Goal: Task Accomplishment & Management: Use online tool/utility

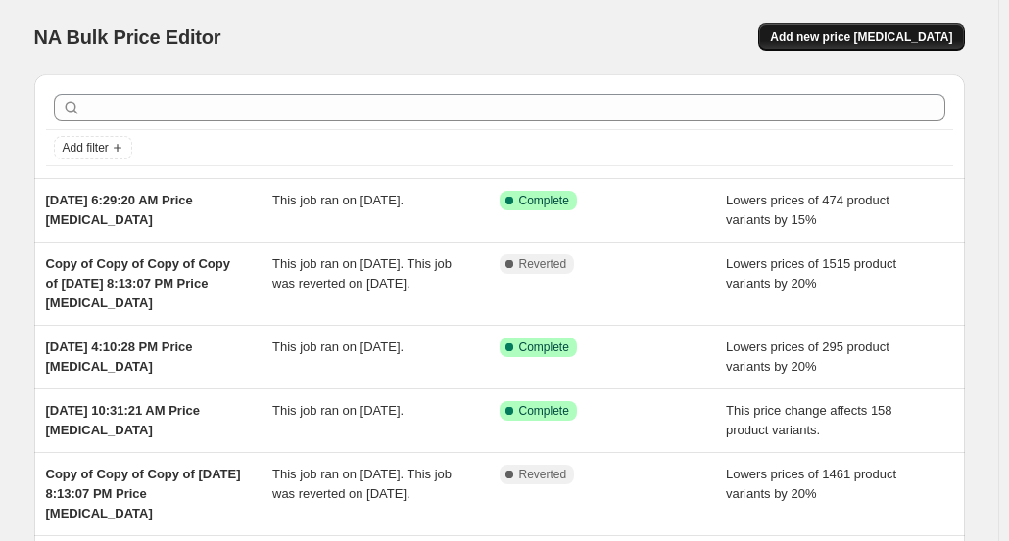
click at [872, 34] on span "Add new price [MEDICAL_DATA]" at bounding box center [861, 37] width 182 height 16
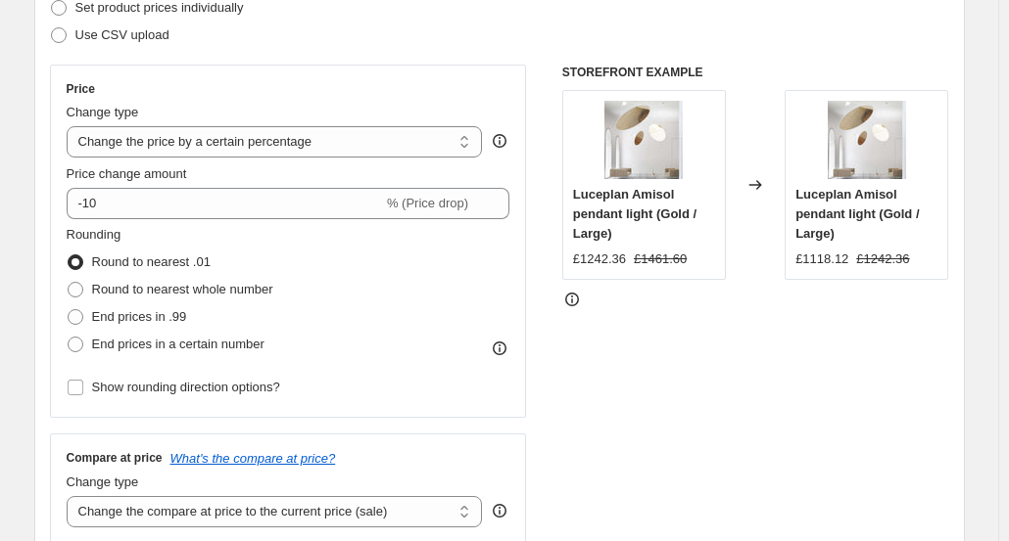
scroll to position [328, 0]
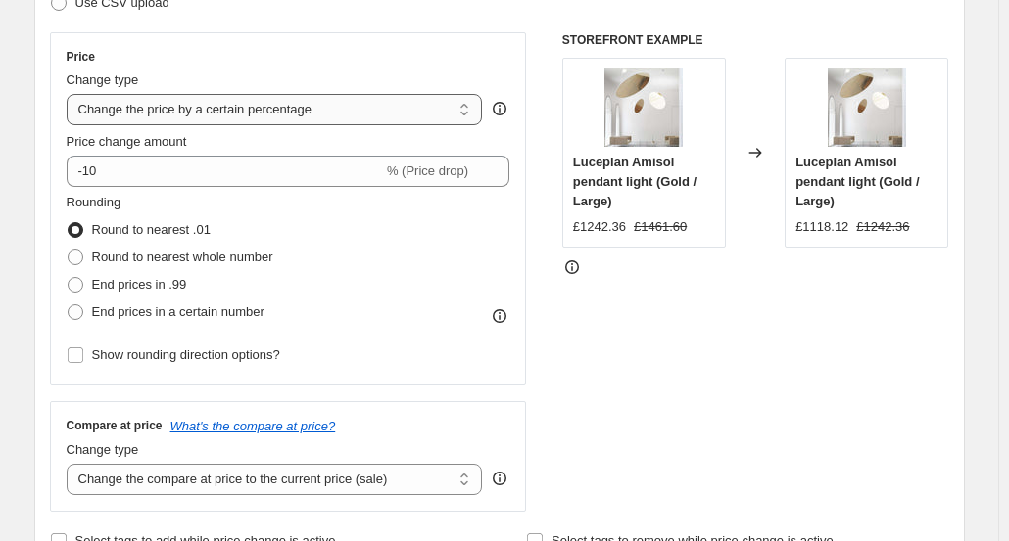
click at [471, 113] on select "Change the price to a certain amount Change the price by a certain amount Chang…" at bounding box center [275, 109] width 416 height 31
select select "ecap"
click at [70, 94] on select "Change the price to a certain amount Change the price by a certain amount Chang…" at bounding box center [275, 109] width 416 height 31
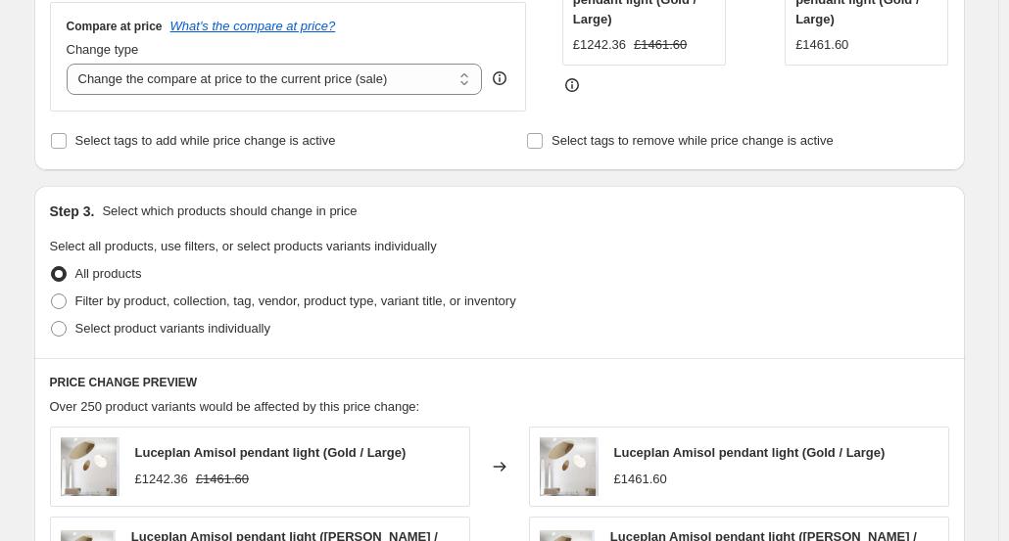
scroll to position [495, 0]
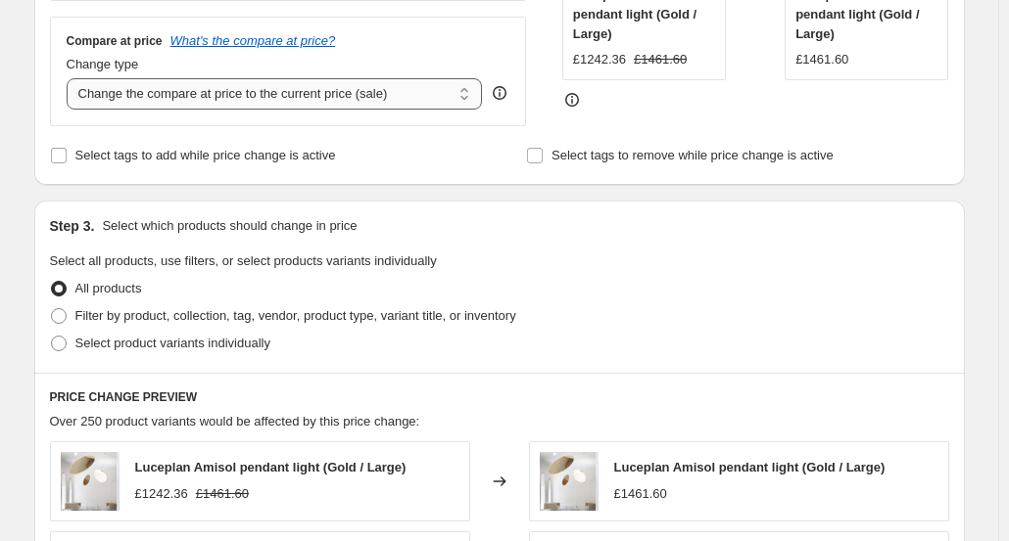
click at [452, 94] on select "Change the compare at price to the current price (sale) Change the compare at p…" at bounding box center [275, 93] width 416 height 31
select select "remove"
click at [70, 78] on select "Change the compare at price to the current price (sale) Change the compare at p…" at bounding box center [275, 93] width 416 height 31
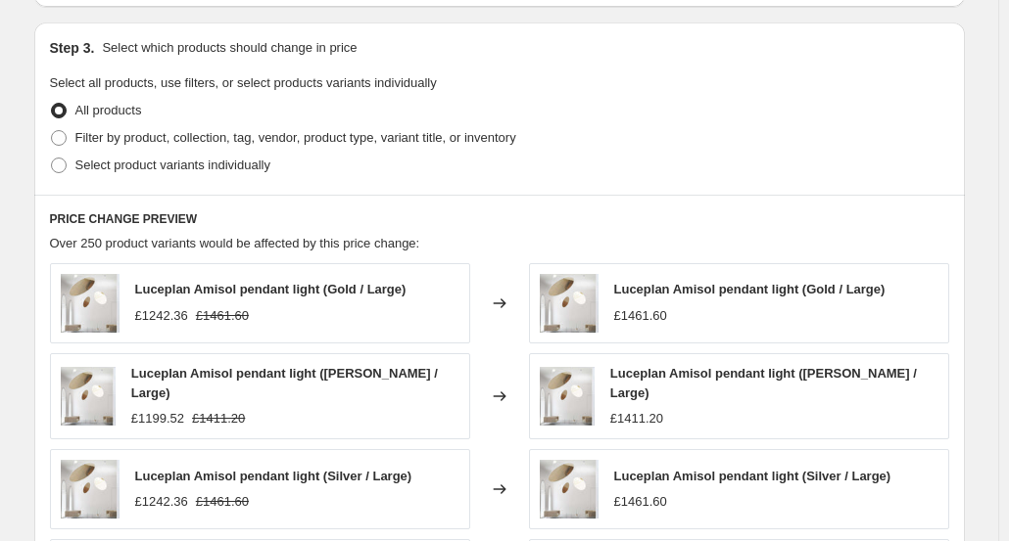
scroll to position [662, 0]
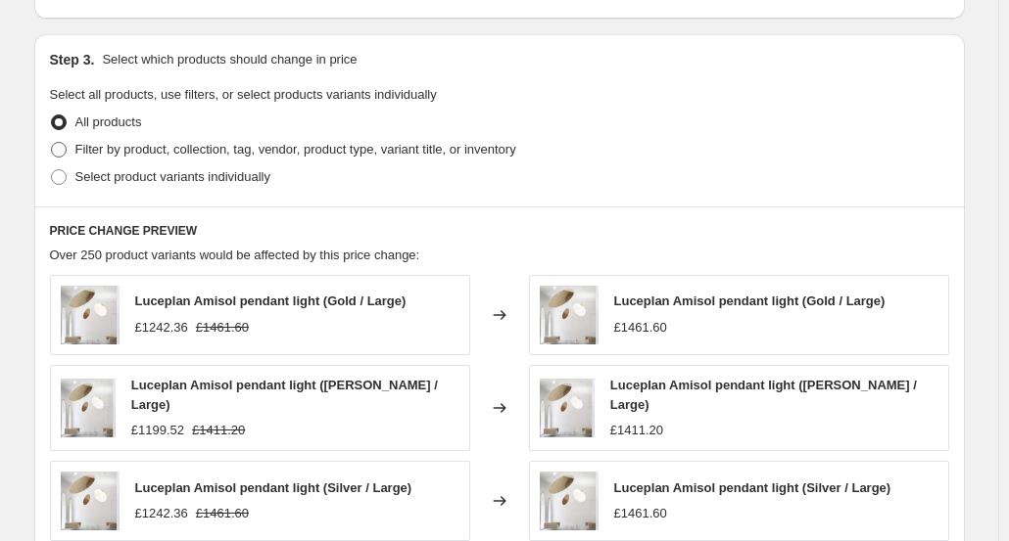
click at [66, 155] on span at bounding box center [59, 150] width 16 height 16
click at [52, 143] on input "Filter by product, collection, tag, vendor, product type, variant title, or inv…" at bounding box center [51, 142] width 1 height 1
radio input "true"
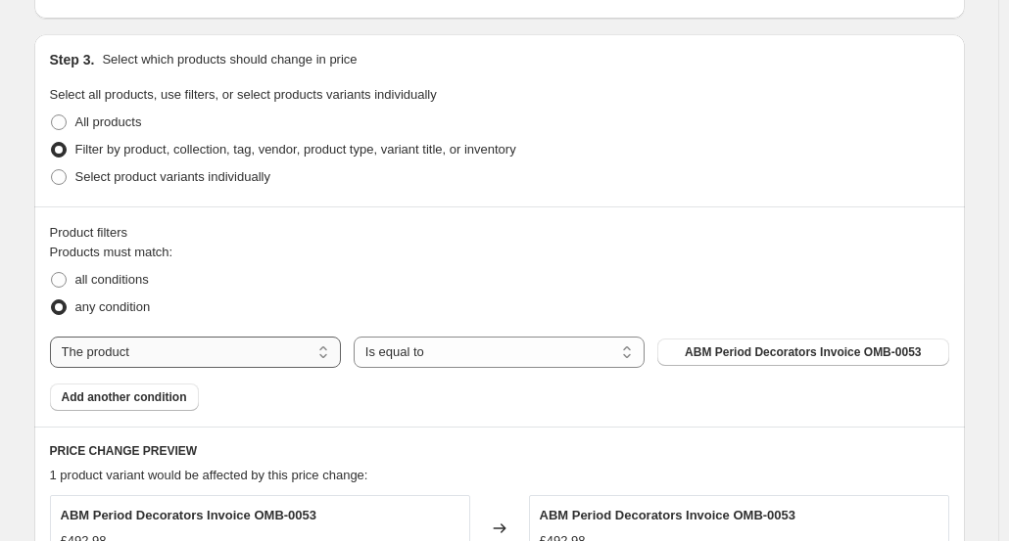
click at [260, 359] on select "The product The product's collection The product's tag The product's vendor The…" at bounding box center [195, 352] width 291 height 31
select select "tag"
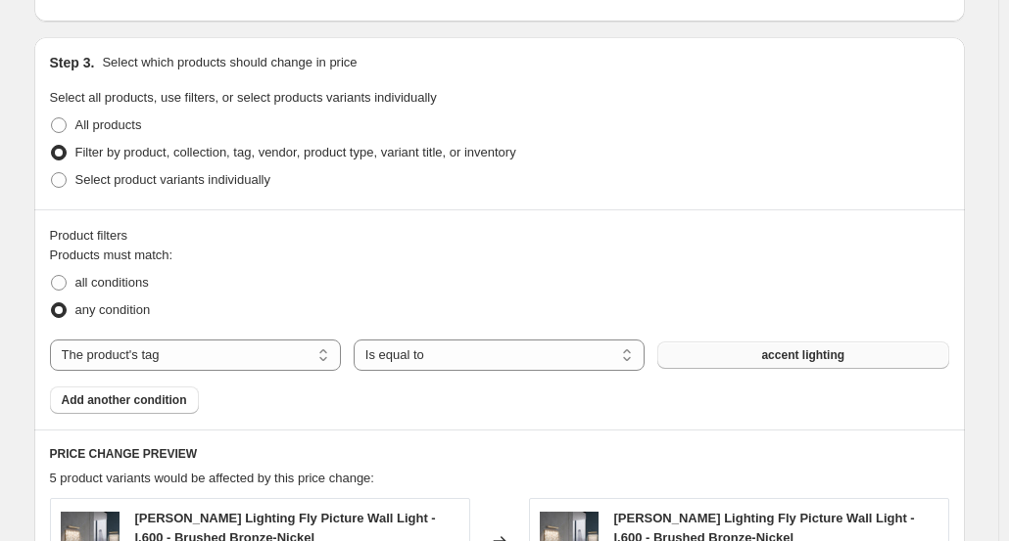
click at [785, 358] on span "accent lighting" at bounding box center [802, 356] width 83 height 16
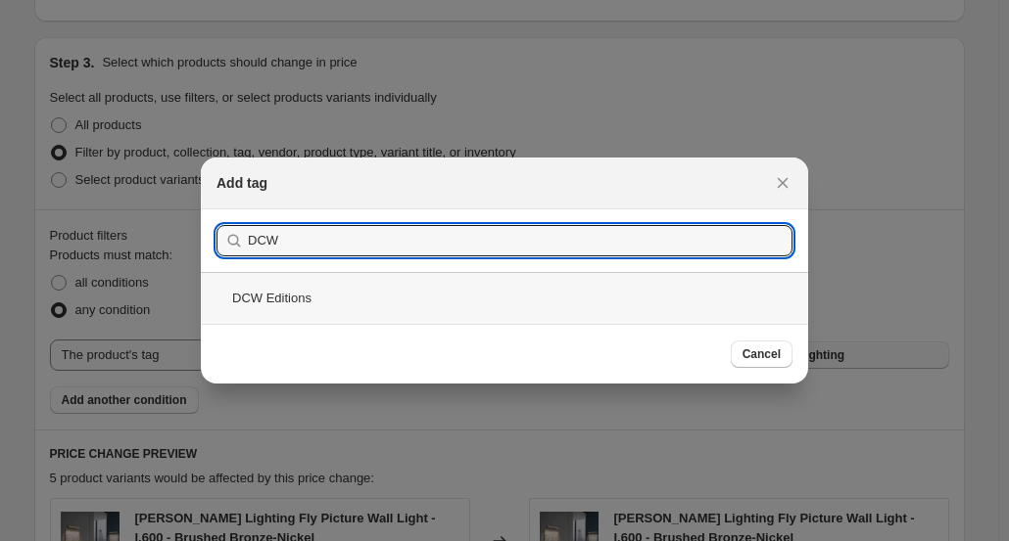
type input "DCW"
click at [396, 308] on div "DCW Editions" at bounding box center [504, 298] width 607 height 52
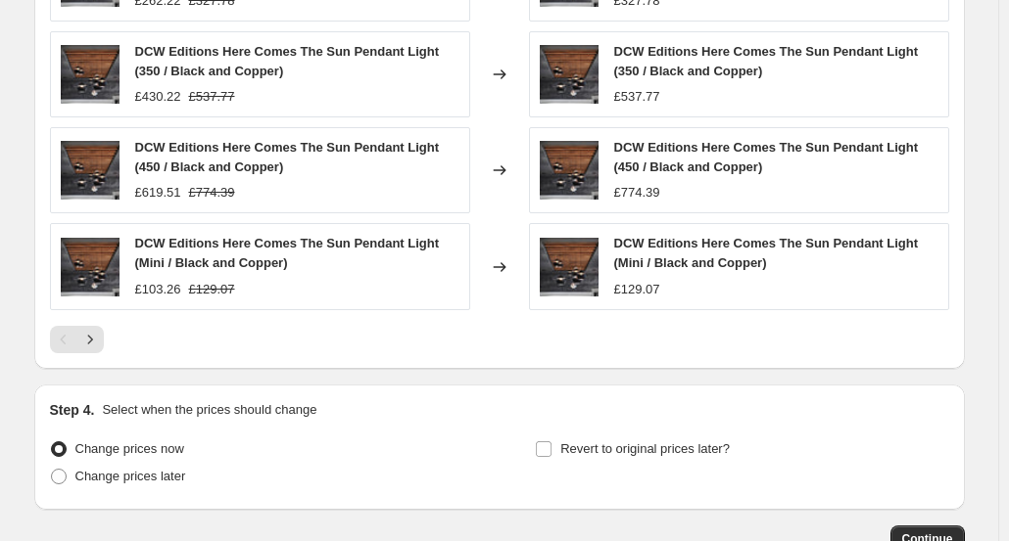
scroll to position [1287, 0]
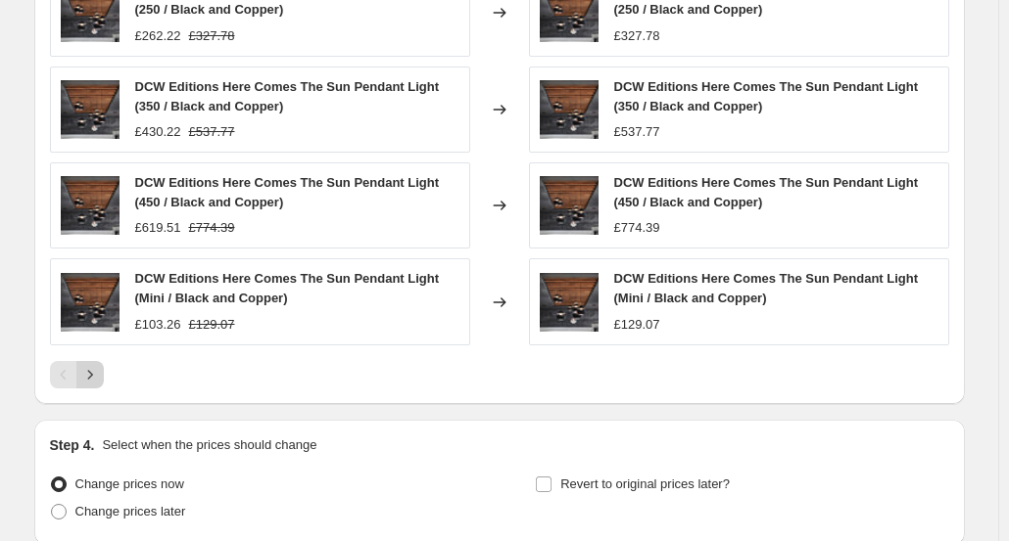
click at [97, 369] on icon "Next" at bounding box center [90, 375] width 20 height 20
click at [94, 369] on icon "Next" at bounding box center [90, 375] width 20 height 20
click at [98, 365] on icon "Next" at bounding box center [90, 375] width 20 height 20
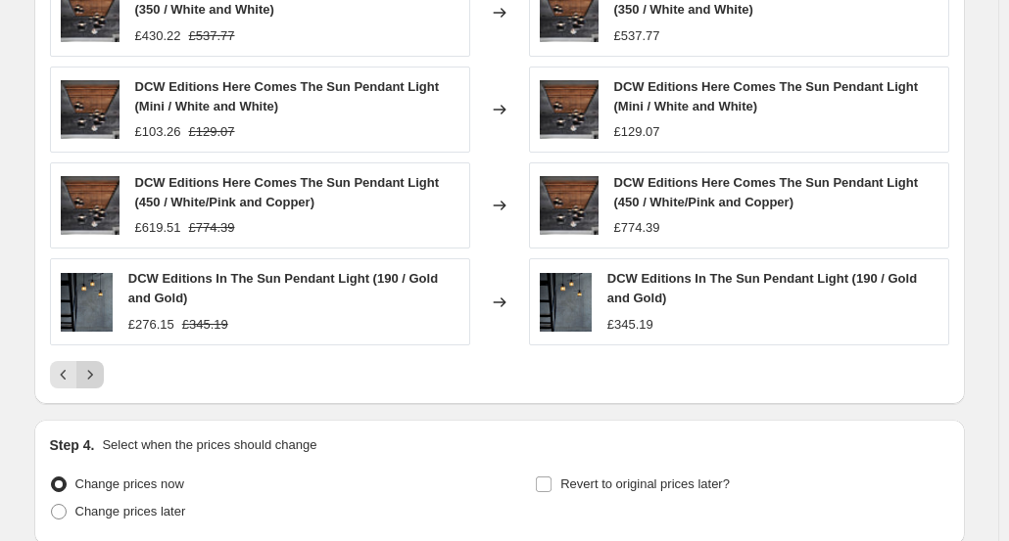
click at [98, 365] on icon "Next" at bounding box center [90, 375] width 20 height 20
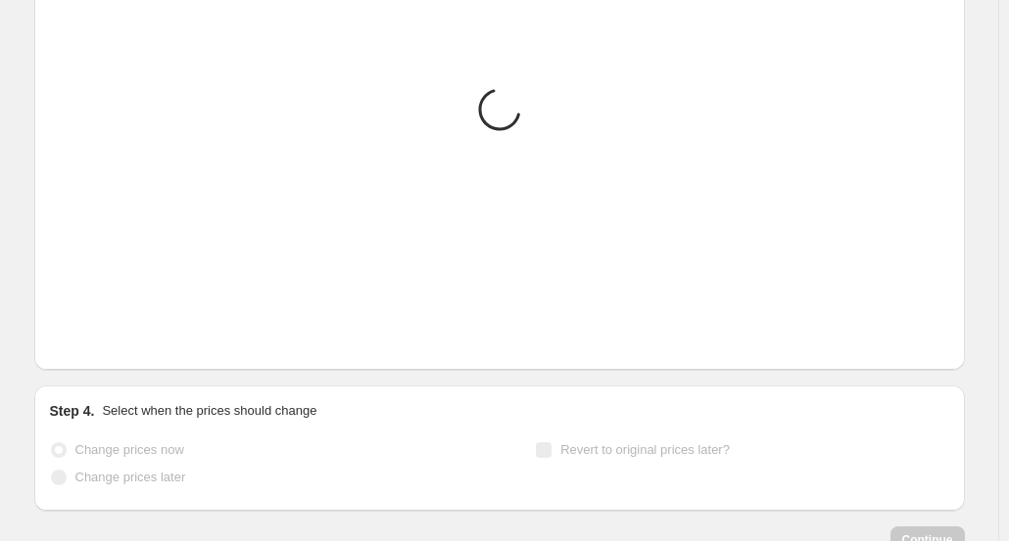
scroll to position [1285, 0]
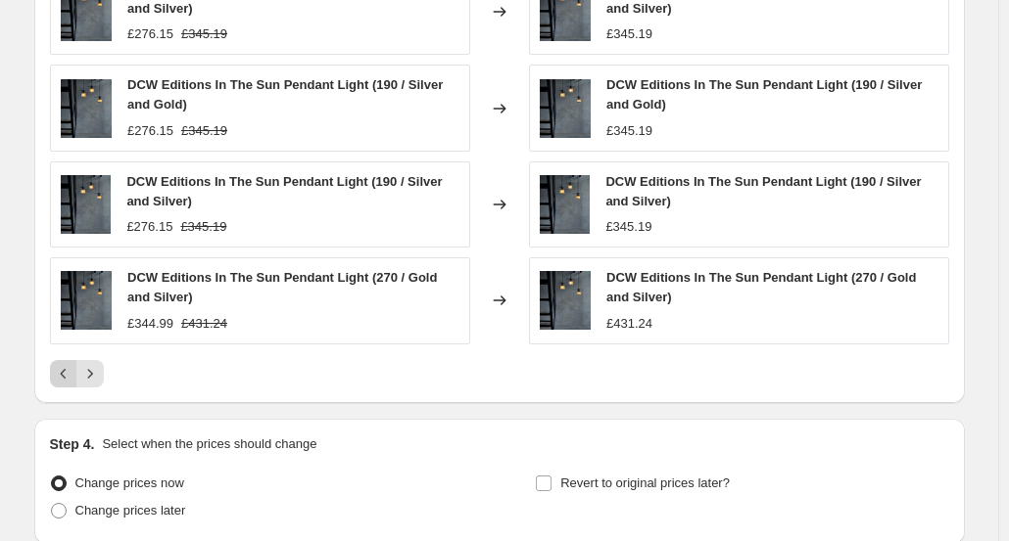
click at [66, 364] on icon "Previous" at bounding box center [64, 374] width 20 height 20
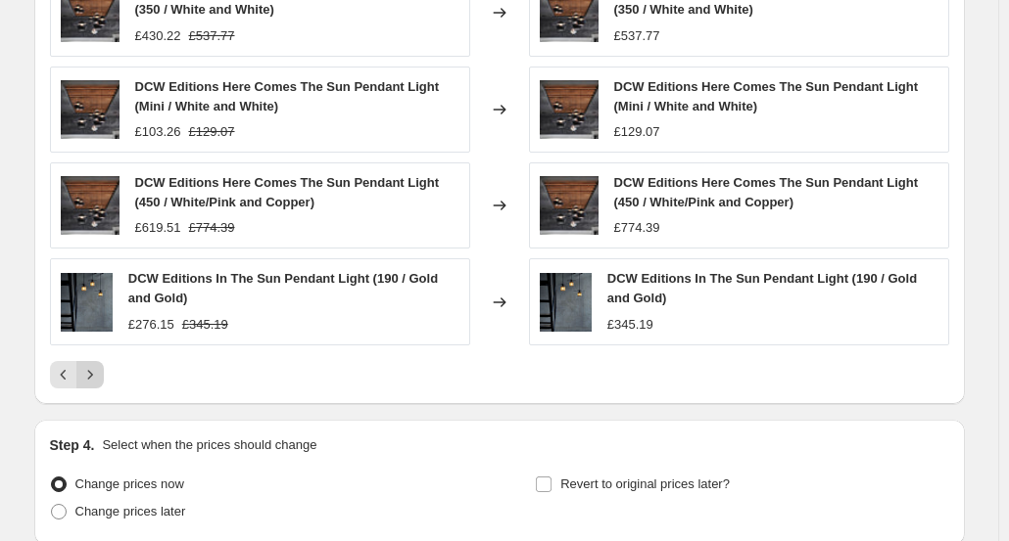
click at [96, 367] on icon "Next" at bounding box center [90, 375] width 20 height 20
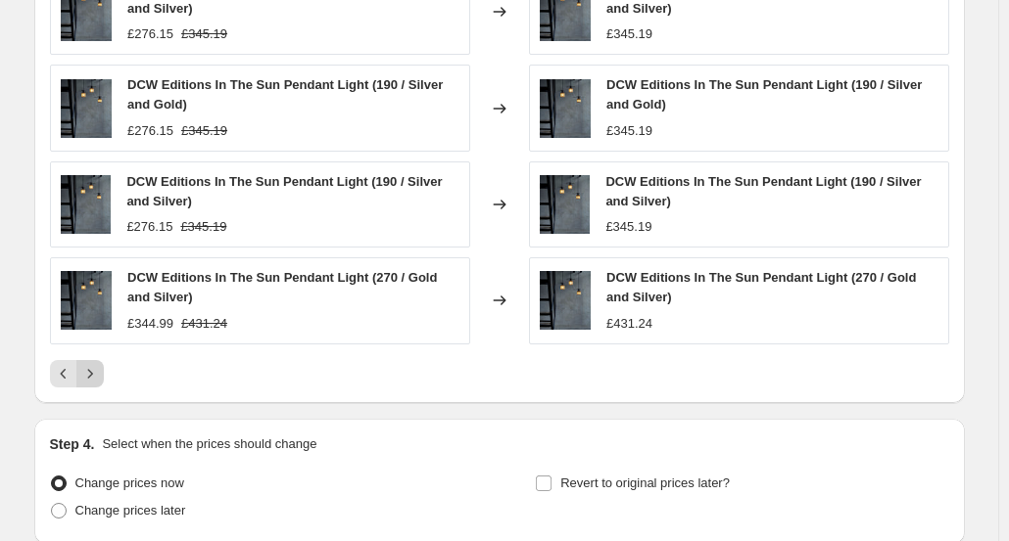
click at [96, 367] on icon "Next" at bounding box center [90, 374] width 20 height 20
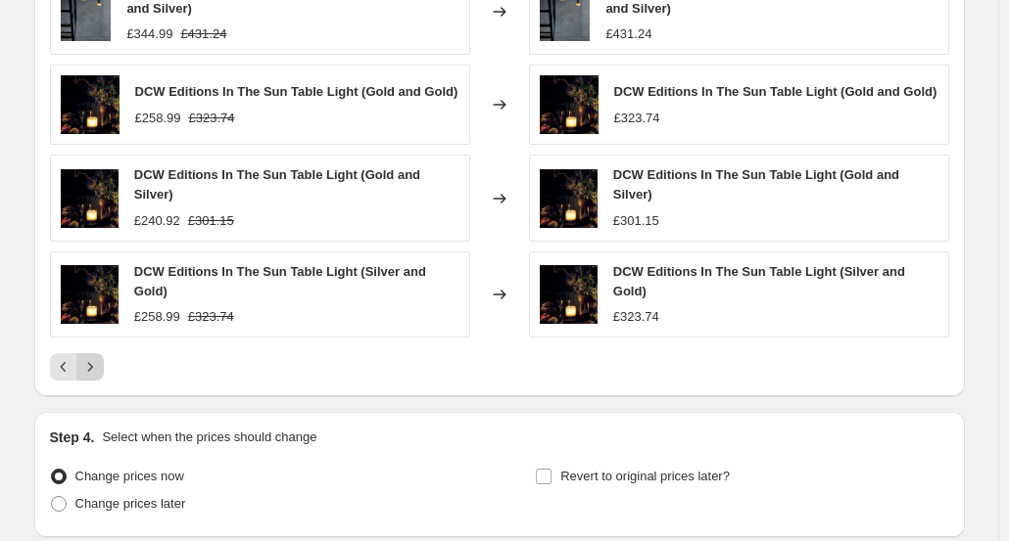
click at [94, 357] on icon "Next" at bounding box center [90, 367] width 20 height 20
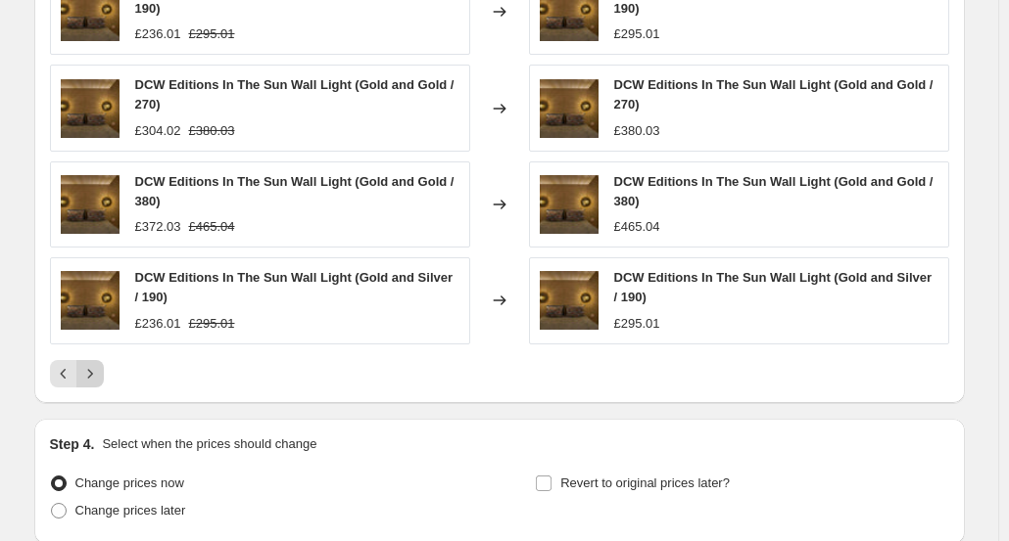
click at [94, 371] on icon "Next" at bounding box center [90, 374] width 20 height 20
click at [98, 368] on icon "Next" at bounding box center [90, 374] width 20 height 20
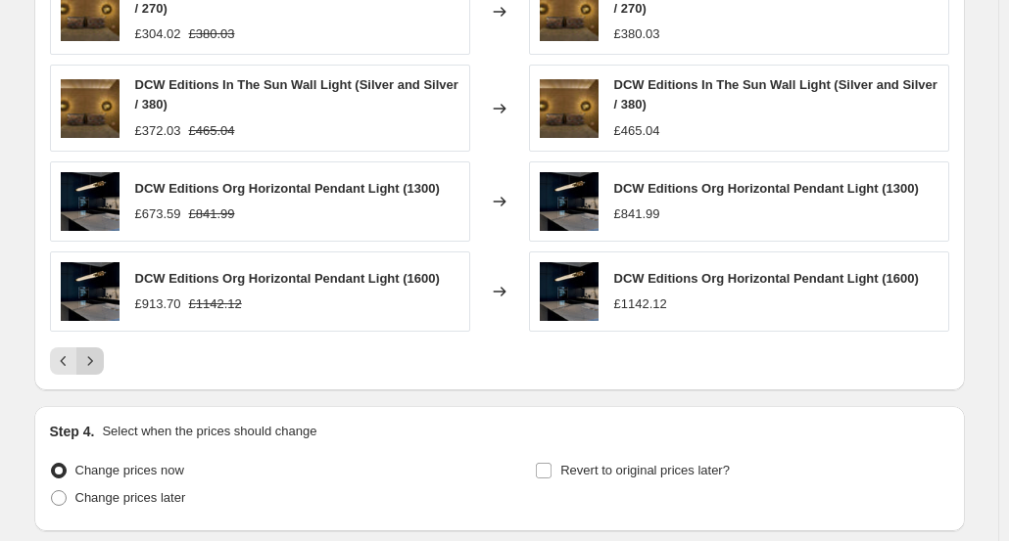
click at [98, 368] on button "Next" at bounding box center [89, 361] width 27 height 27
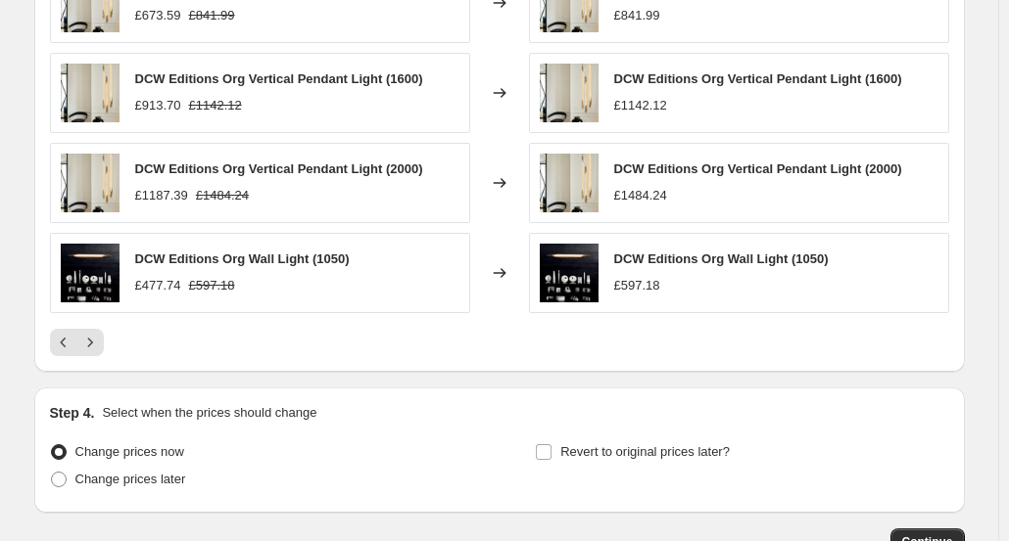
click at [101, 352] on div "PRICE CHANGE PREVIEW 151 product variants would be affected by this price chang…" at bounding box center [499, 87] width 930 height 567
click at [100, 341] on icon "Next" at bounding box center [90, 343] width 20 height 20
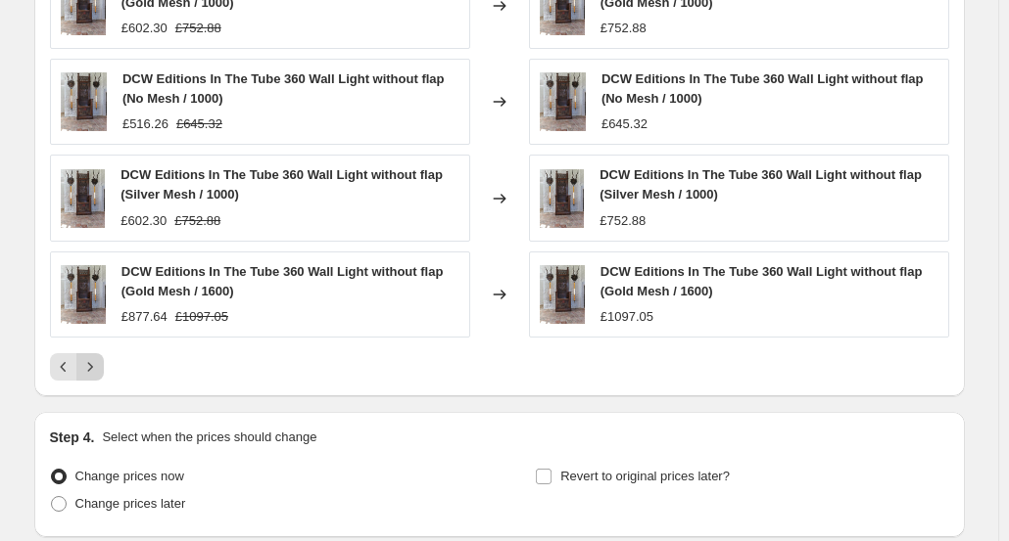
click at [99, 363] on icon "Next" at bounding box center [90, 367] width 20 height 20
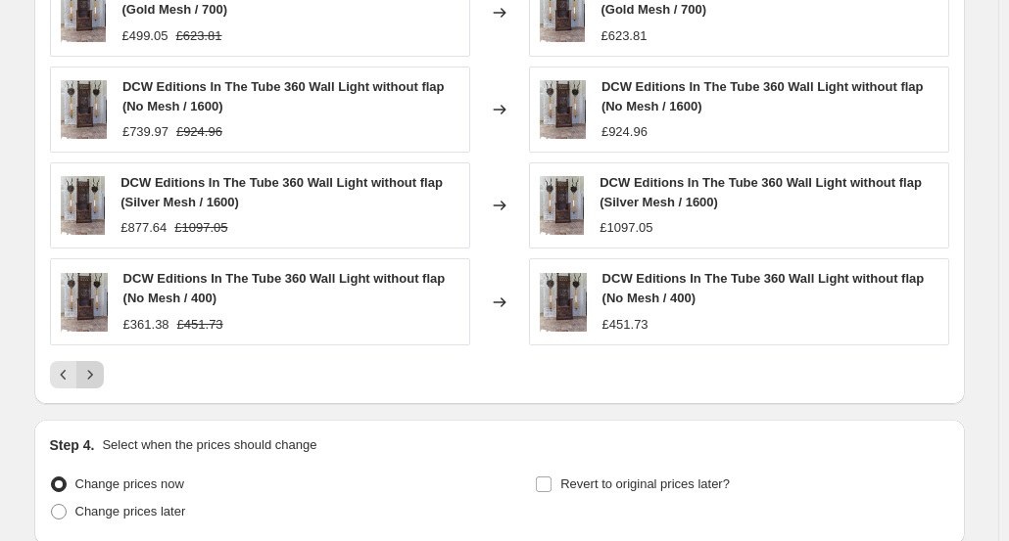
click at [99, 367] on icon "Next" at bounding box center [90, 375] width 20 height 20
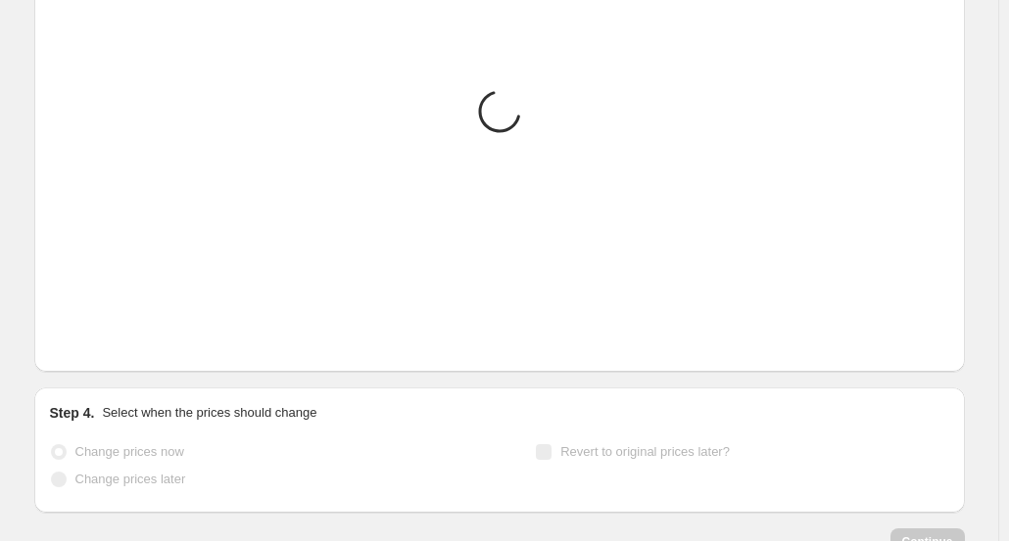
scroll to position [1287, 0]
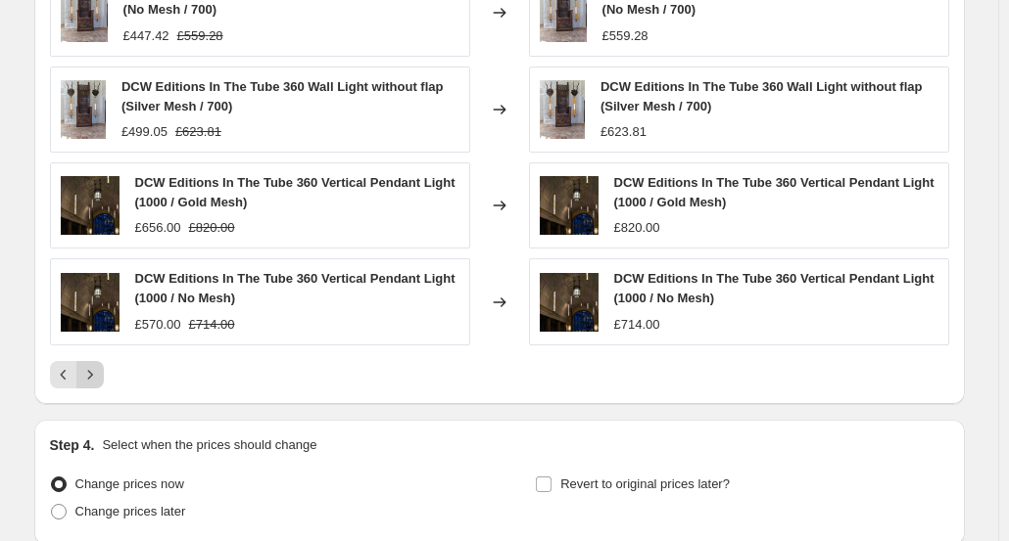
click at [99, 367] on icon "Next" at bounding box center [90, 375] width 20 height 20
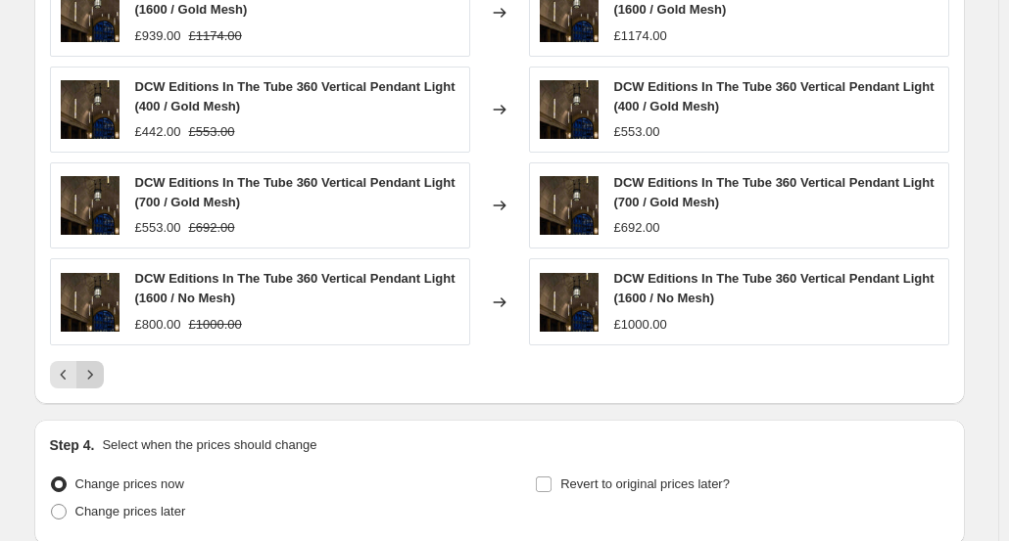
click at [99, 367] on icon "Next" at bounding box center [90, 375] width 20 height 20
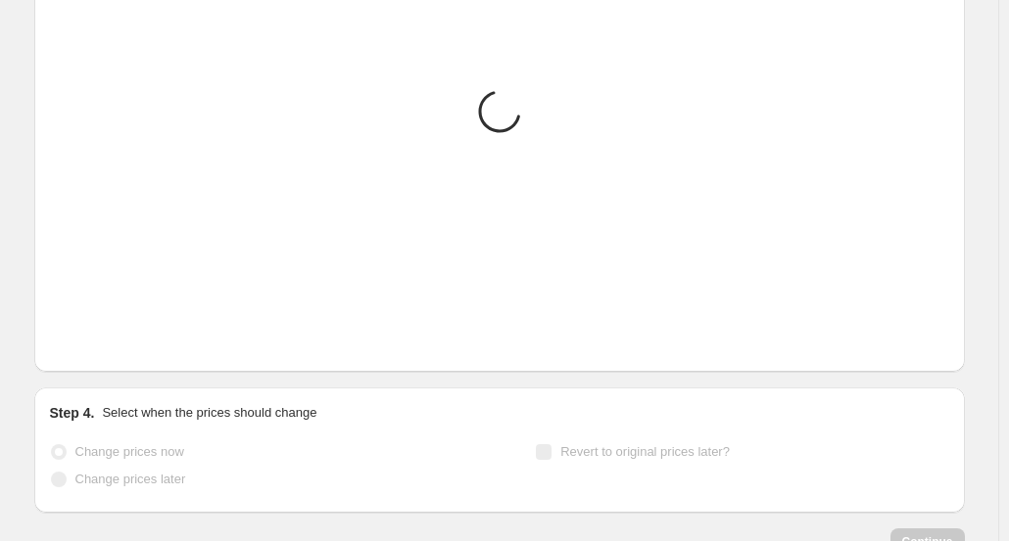
scroll to position [1306, 0]
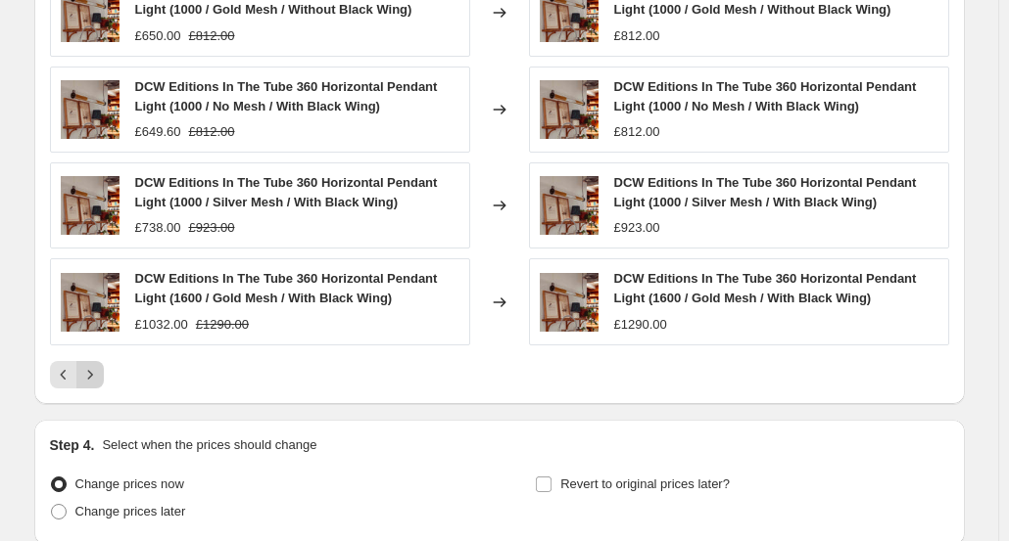
click at [99, 367] on icon "Next" at bounding box center [90, 375] width 20 height 20
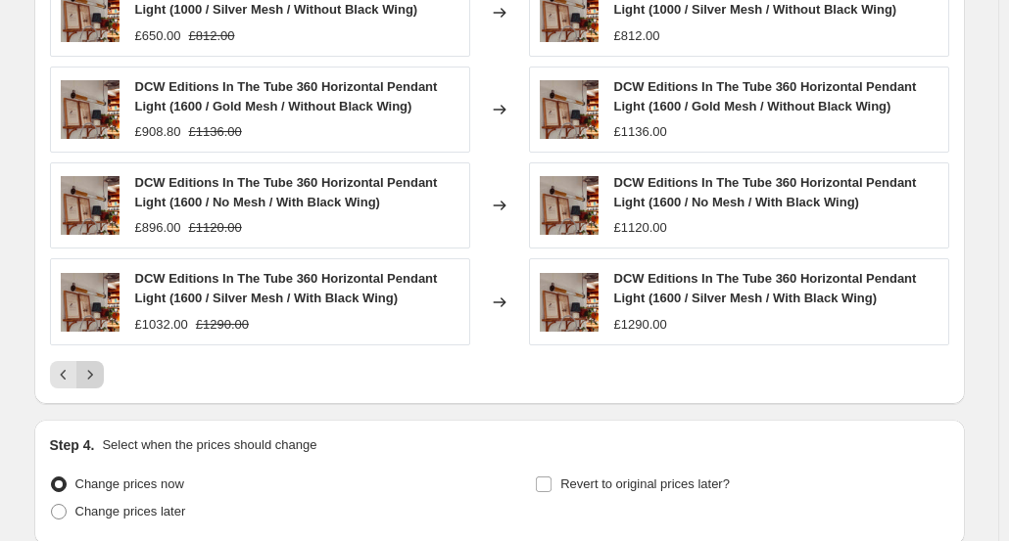
click at [99, 367] on icon "Next" at bounding box center [90, 375] width 20 height 20
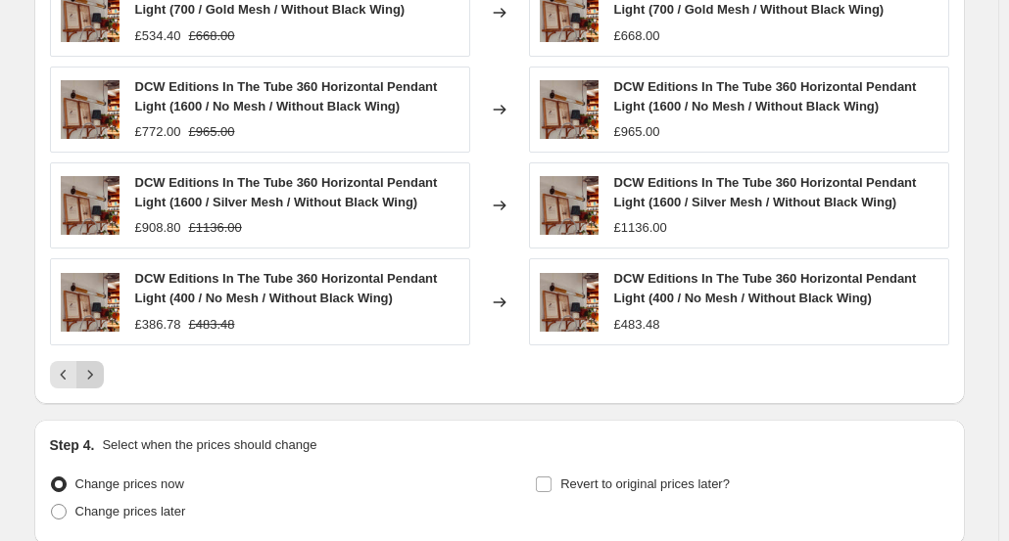
click at [99, 367] on icon "Next" at bounding box center [90, 375] width 20 height 20
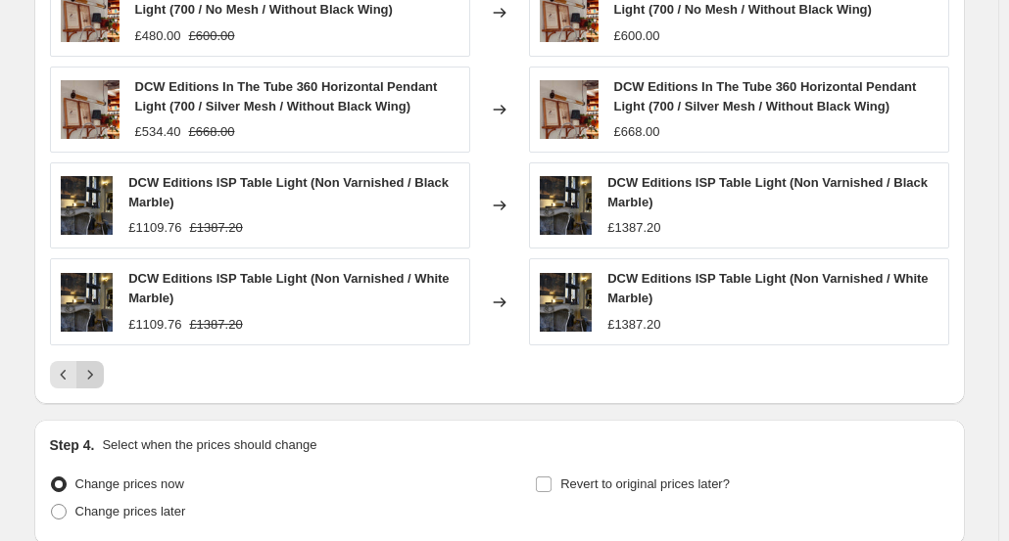
click at [99, 367] on icon "Next" at bounding box center [90, 375] width 20 height 20
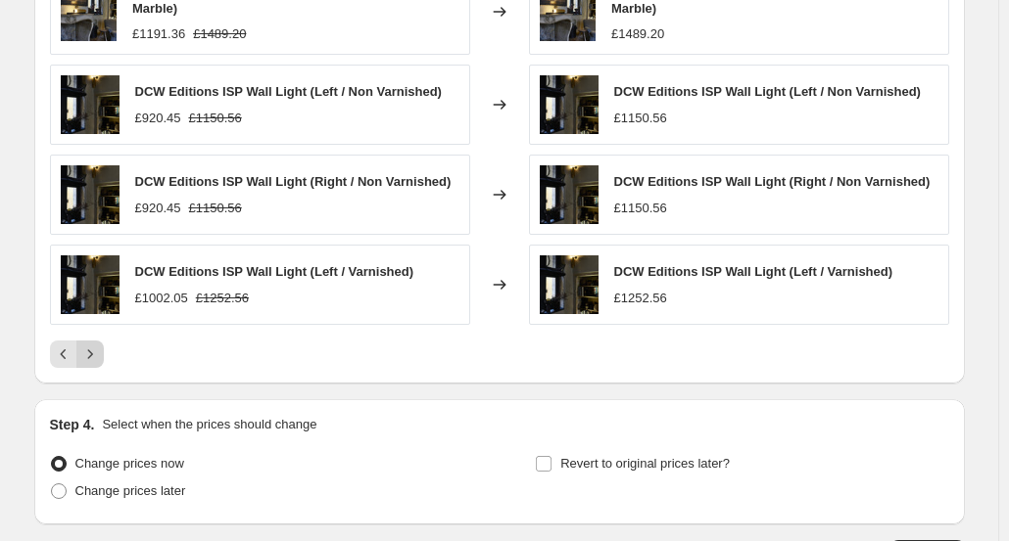
click at [99, 367] on div "PRICE CHANGE PREVIEW 151 product variants would be affected by this price chang…" at bounding box center [499, 94] width 930 height 580
click at [98, 346] on icon "Next" at bounding box center [90, 355] width 20 height 20
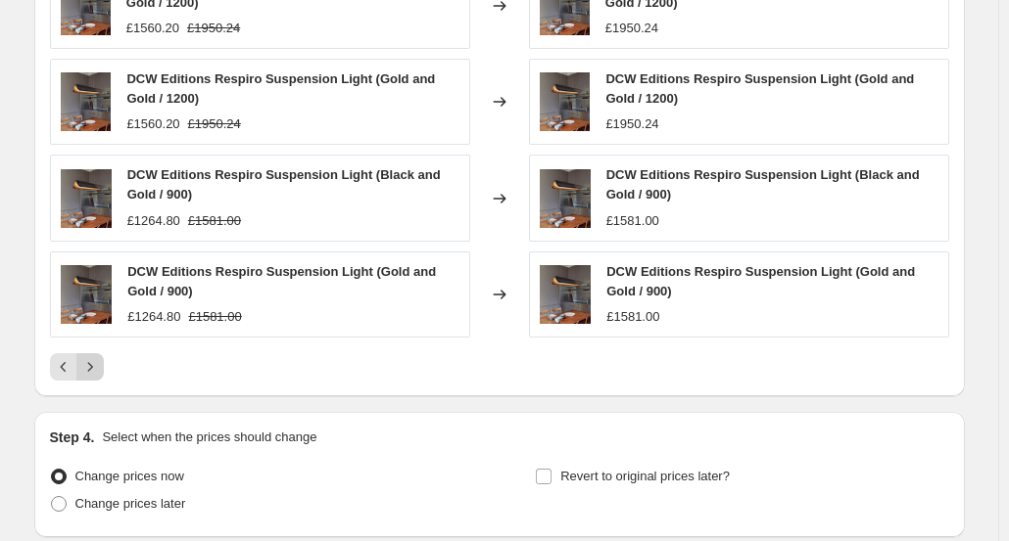
click at [92, 363] on icon "Next" at bounding box center [89, 366] width 5 height 9
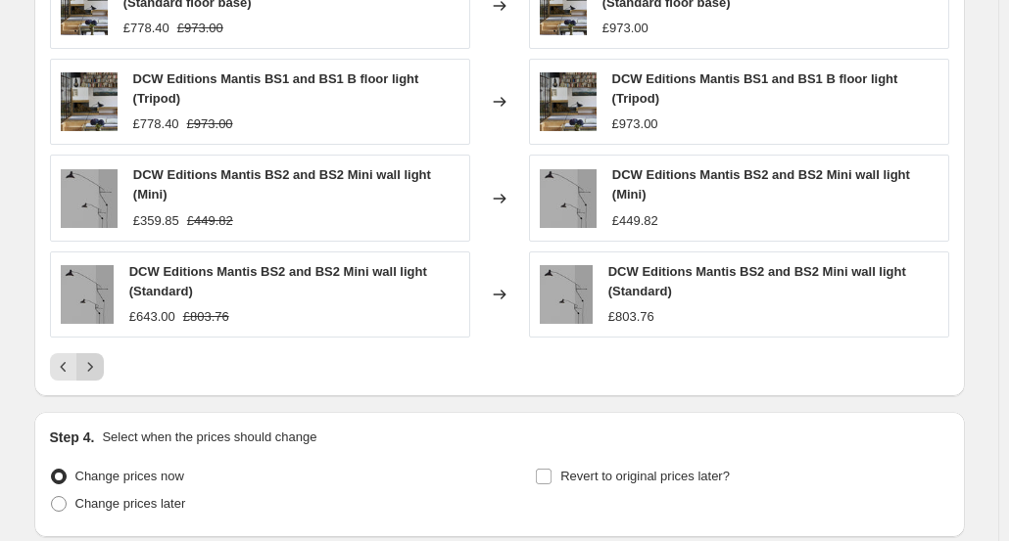
click at [98, 361] on icon "Next" at bounding box center [90, 367] width 20 height 20
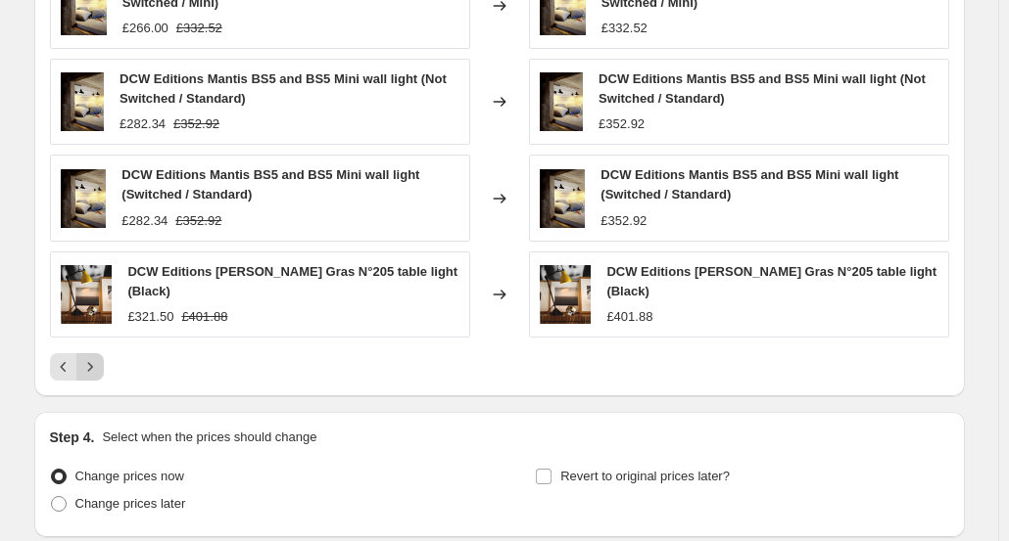
click at [94, 359] on icon "Next" at bounding box center [90, 367] width 20 height 20
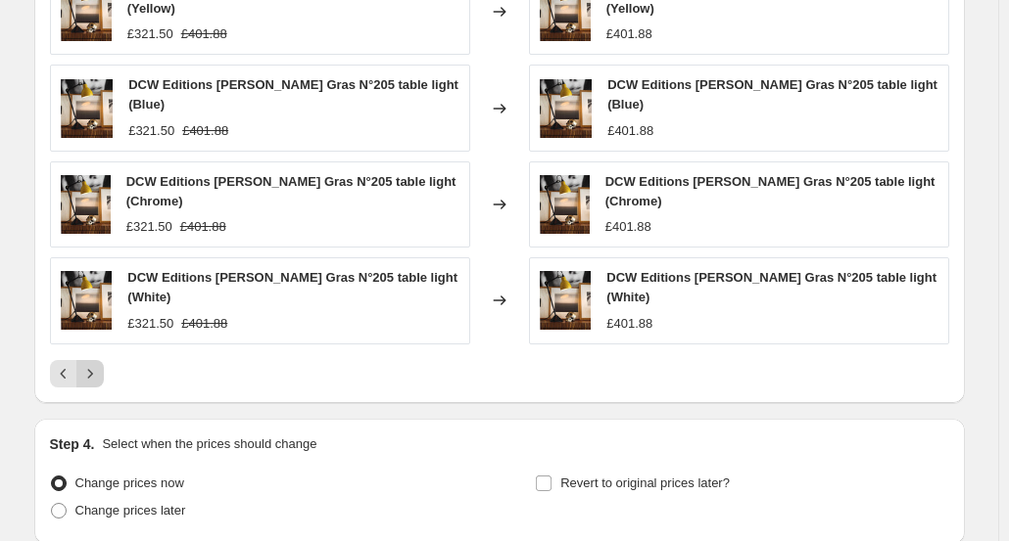
click at [99, 364] on icon "Next" at bounding box center [90, 374] width 20 height 20
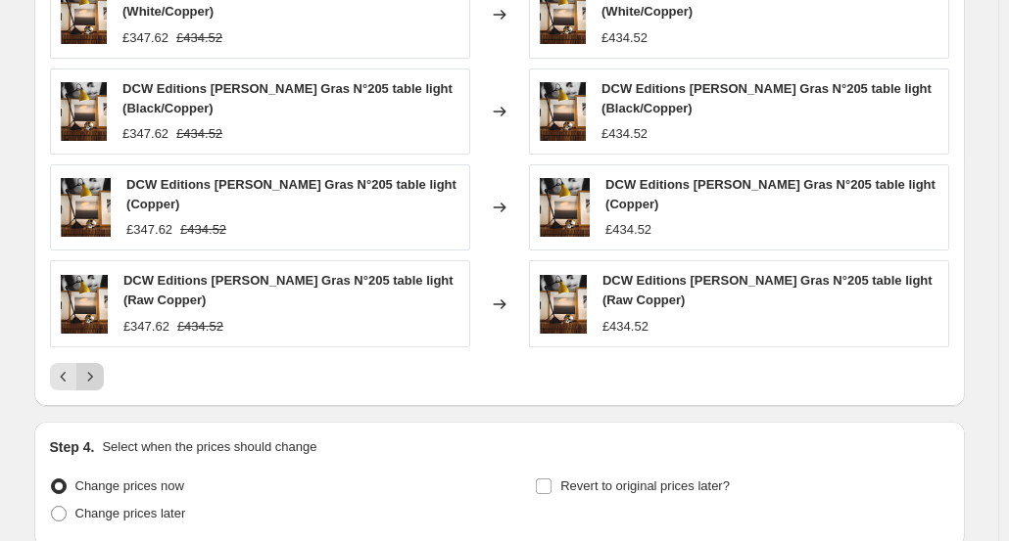
click at [98, 367] on icon "Next" at bounding box center [90, 377] width 20 height 20
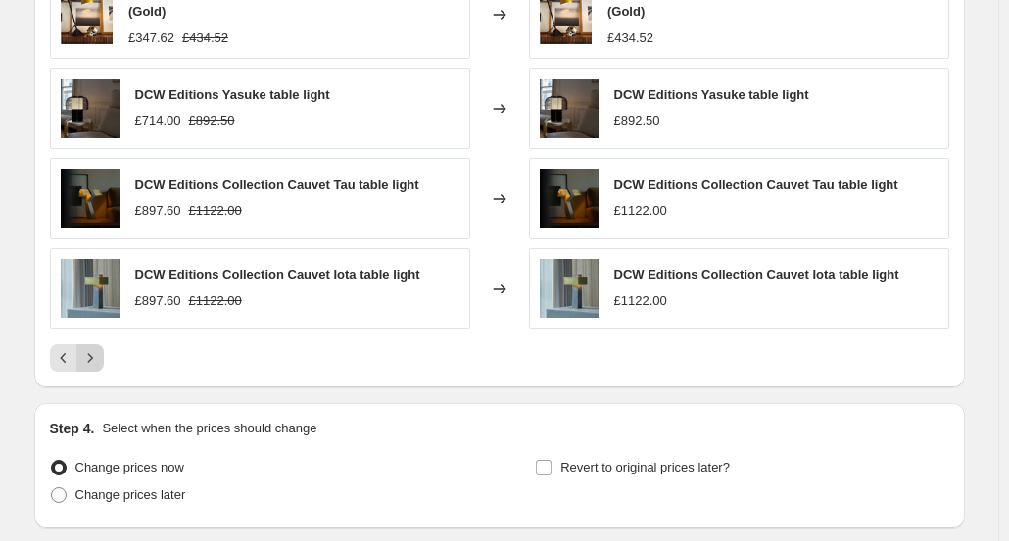
click at [96, 349] on icon "Next" at bounding box center [90, 359] width 20 height 20
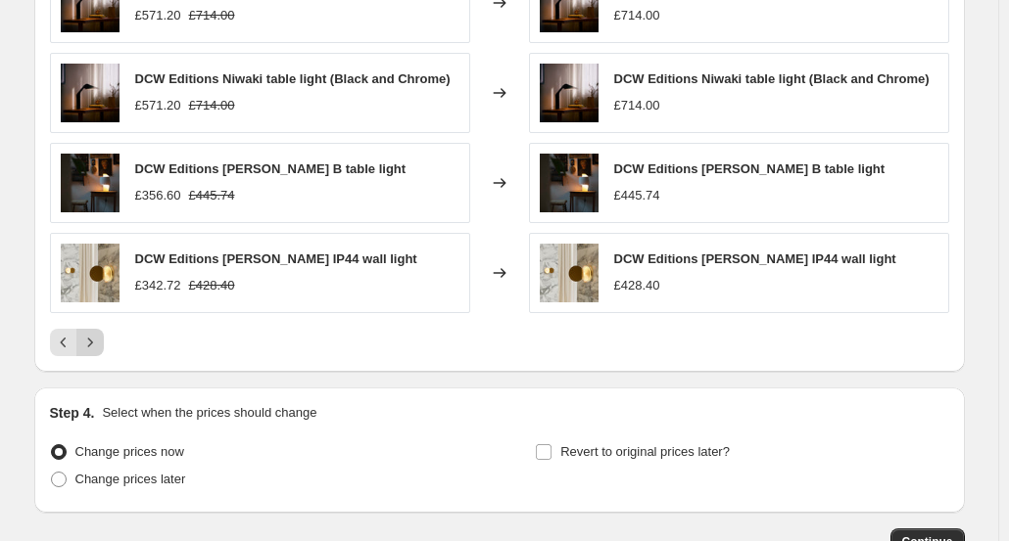
click at [100, 334] on icon "Next" at bounding box center [90, 343] width 20 height 20
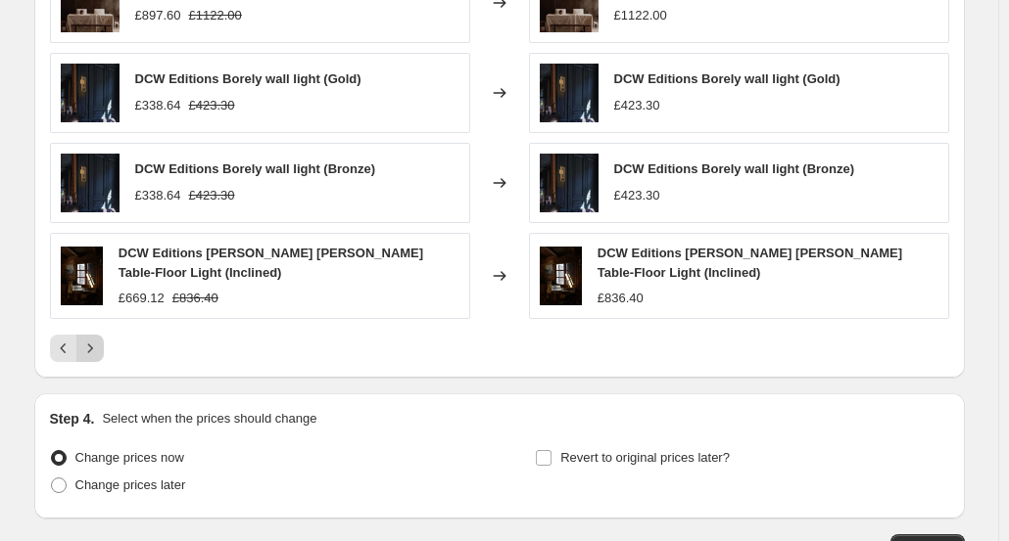
click at [102, 335] on button "Next" at bounding box center [89, 348] width 27 height 27
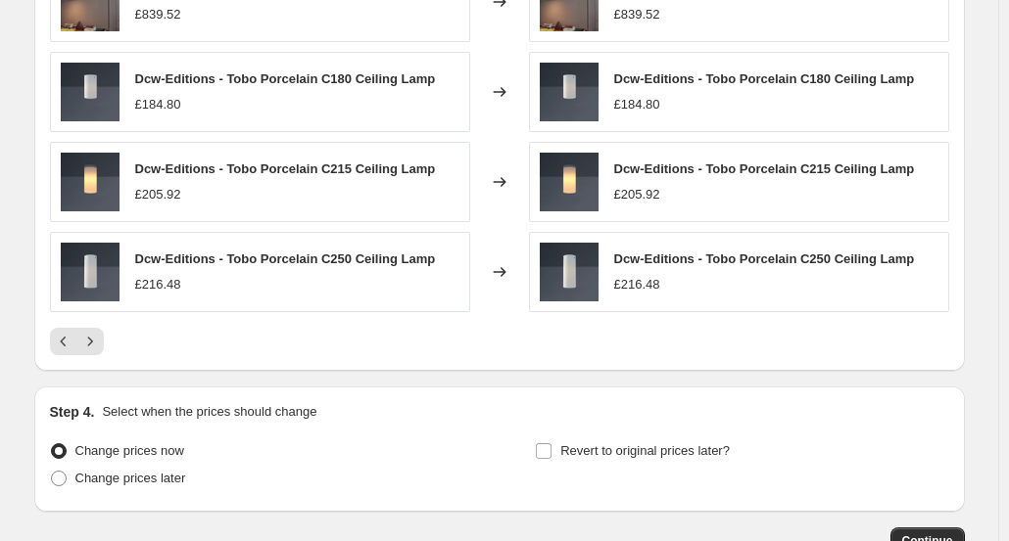
scroll to position [1371, 0]
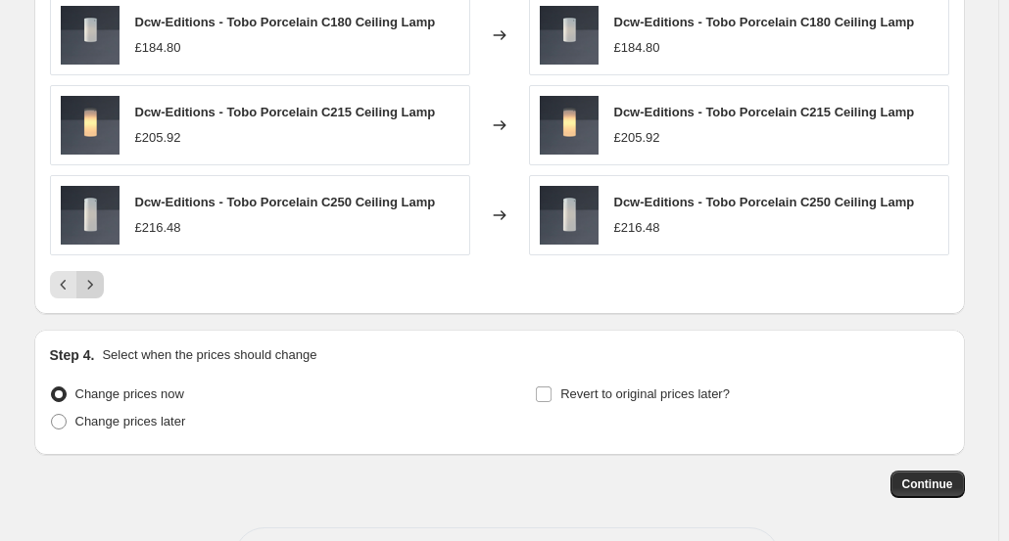
click at [94, 275] on icon "Next" at bounding box center [90, 285] width 20 height 20
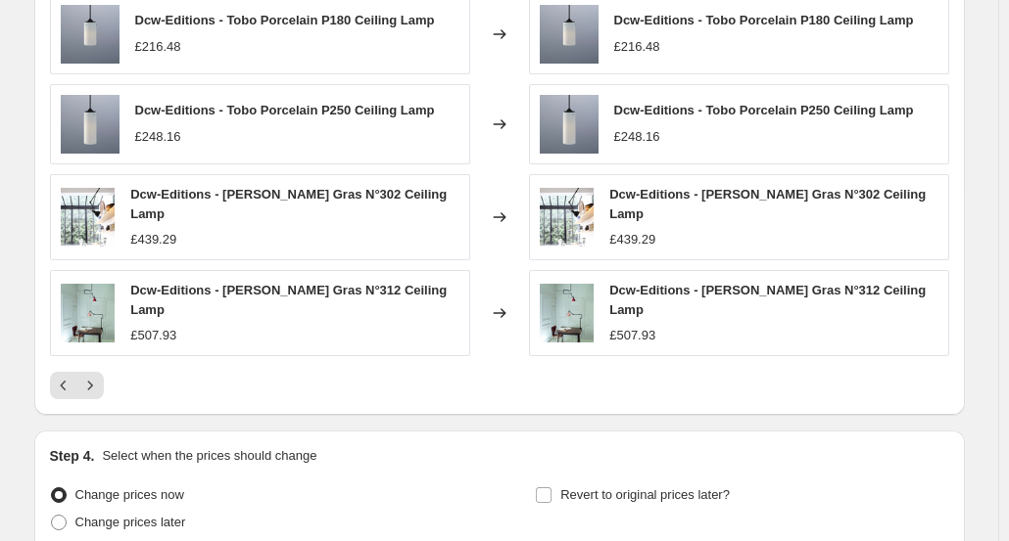
scroll to position [1263, 0]
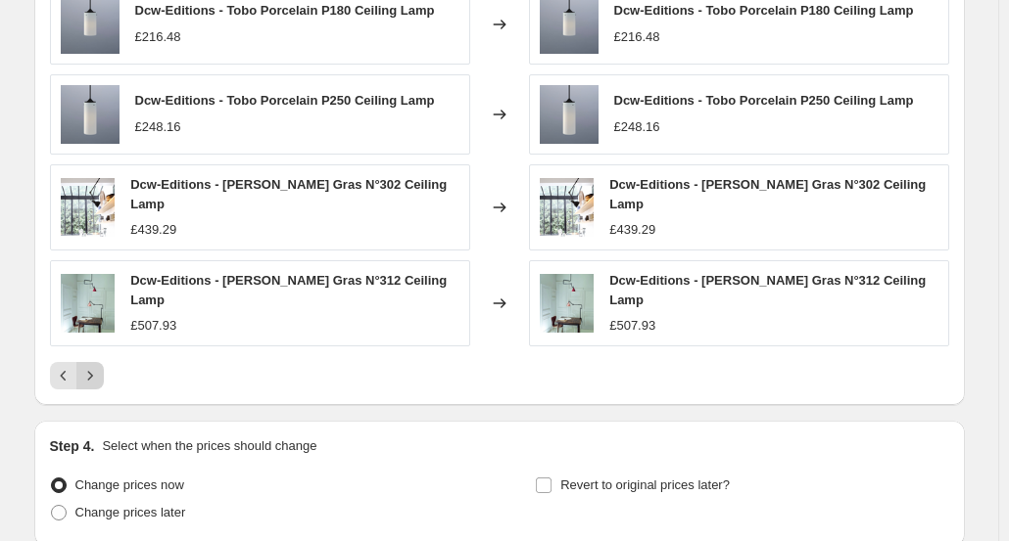
click at [96, 366] on icon "Next" at bounding box center [90, 376] width 20 height 20
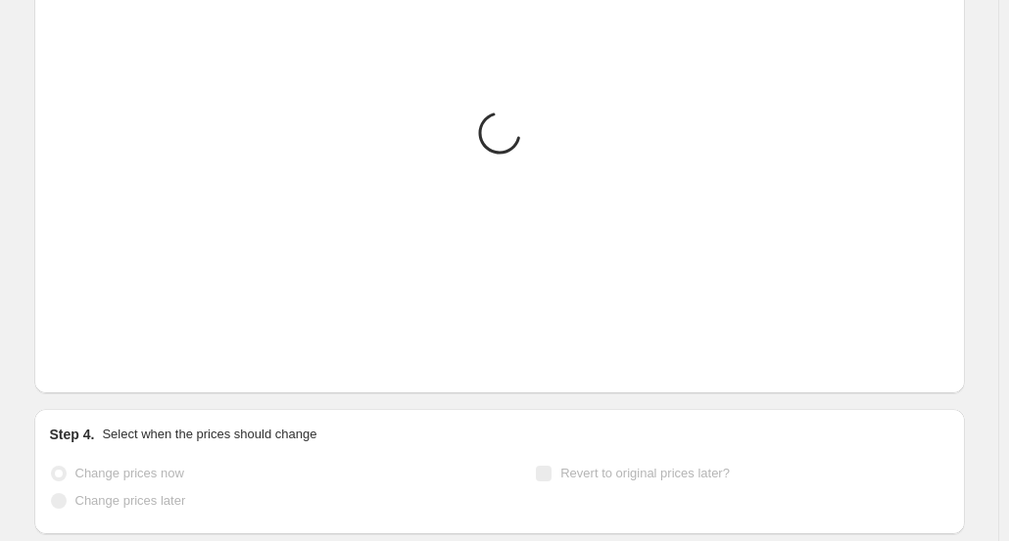
scroll to position [1061, 0]
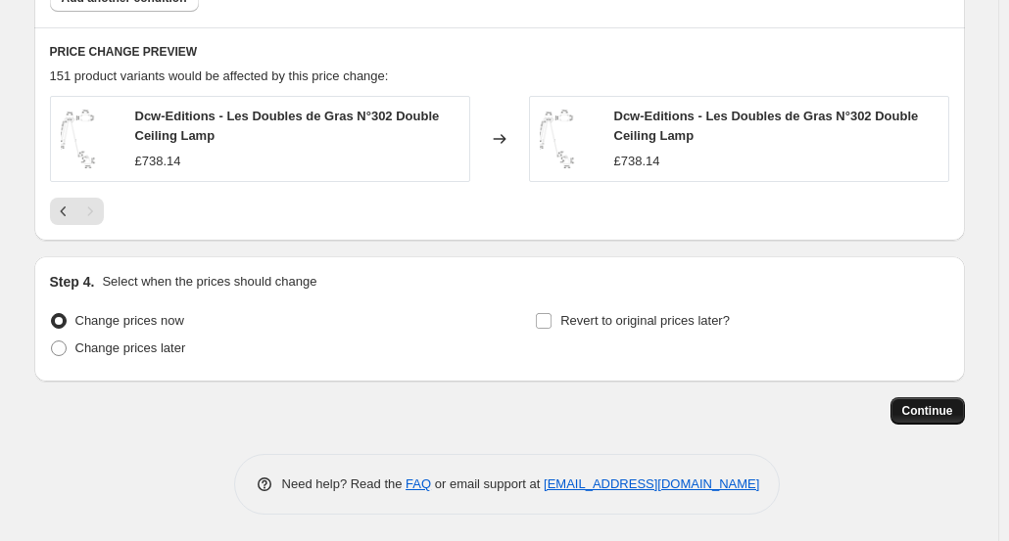
click at [934, 413] on span "Continue" at bounding box center [927, 411] width 51 height 16
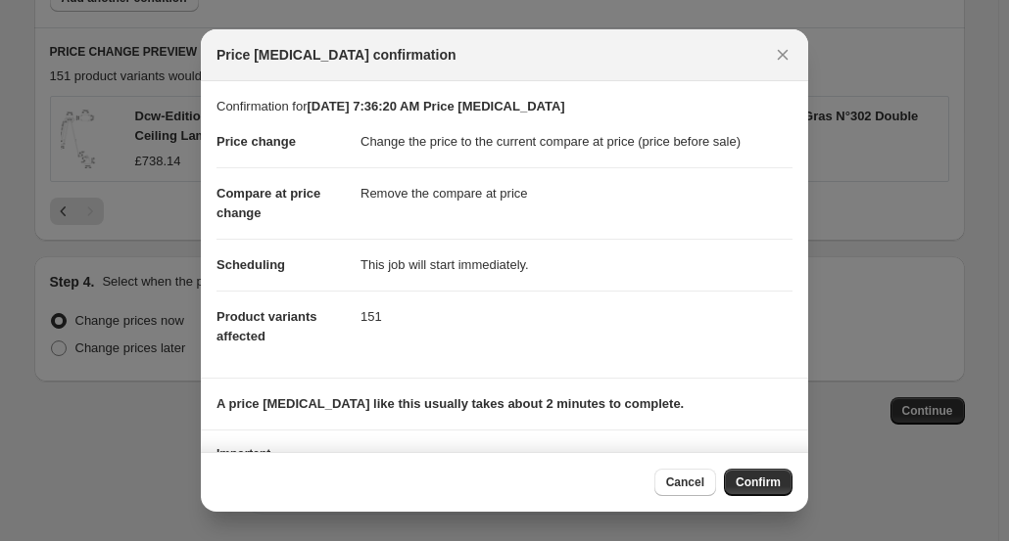
scroll to position [100, 0]
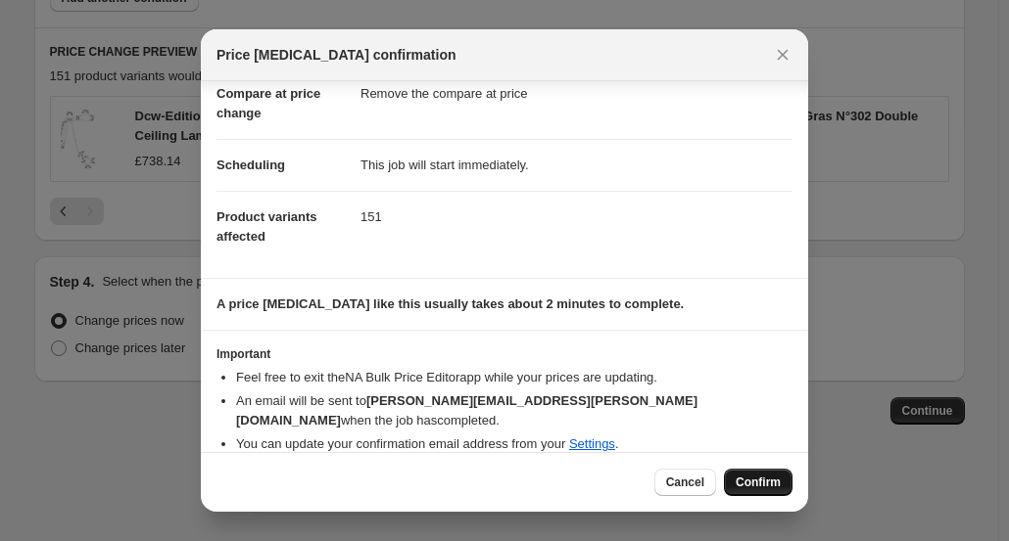
click at [756, 480] on span "Confirm" at bounding box center [757, 483] width 45 height 16
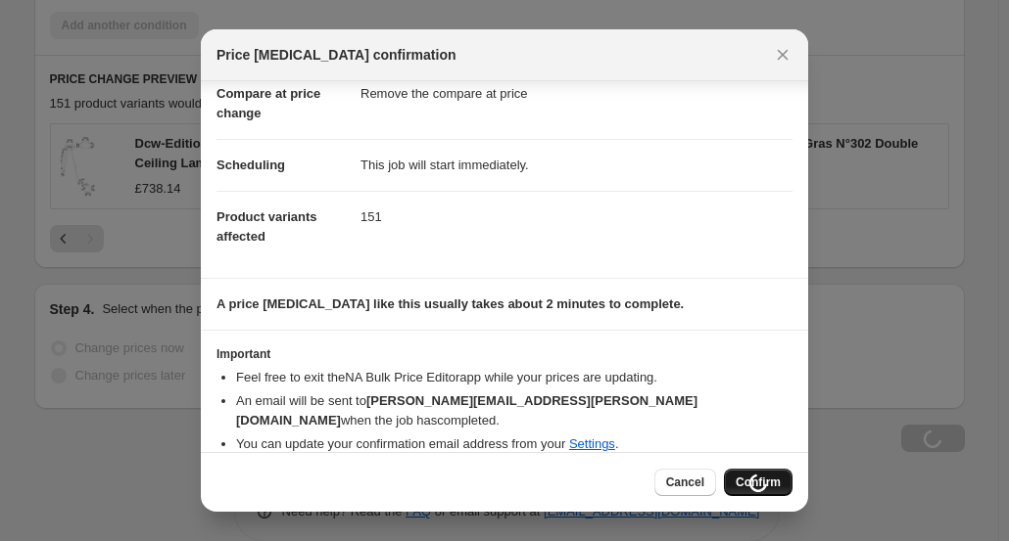
scroll to position [1061, 0]
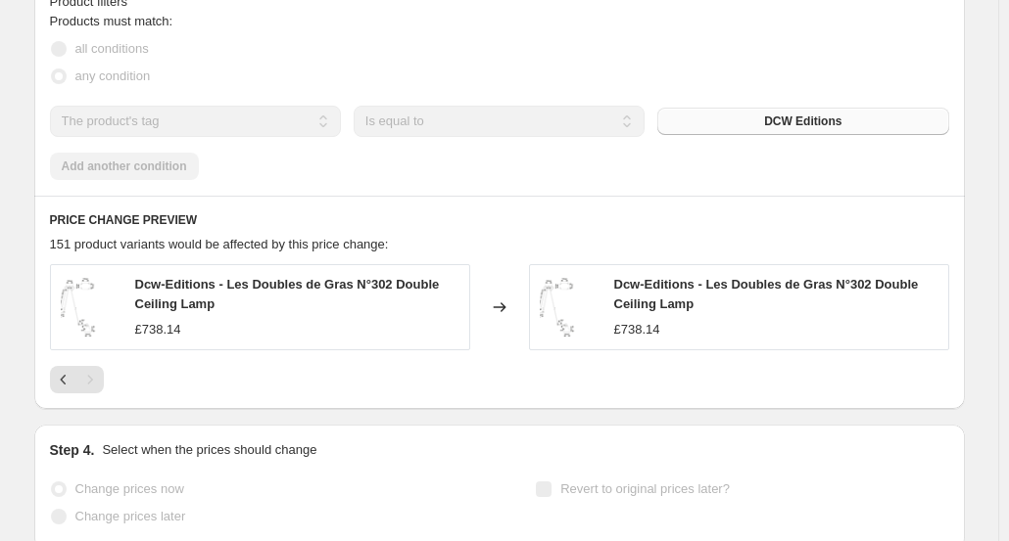
select select "ecap"
select select "remove"
select select "tag"
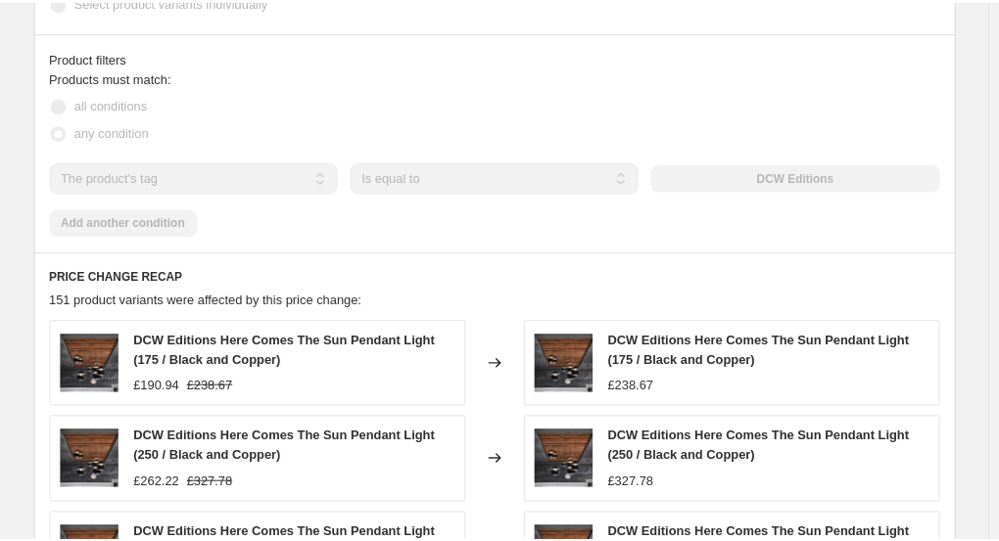
scroll to position [0, 0]
